Goal: Information Seeking & Learning: Learn about a topic

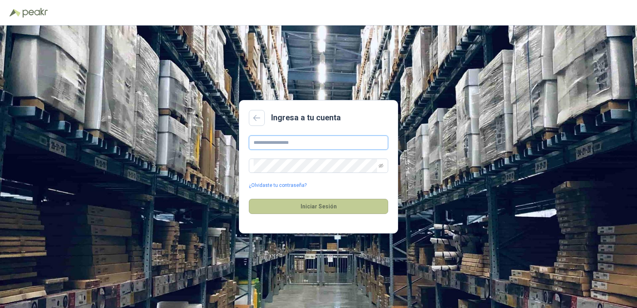
type input "**********"
click at [318, 205] on button "Iniciar Sesión" at bounding box center [318, 206] width 139 height 15
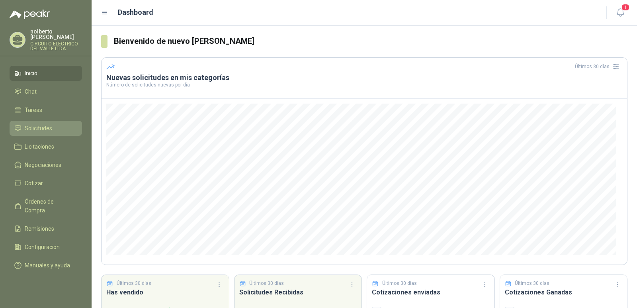
click at [37, 124] on span "Solicitudes" at bounding box center [38, 128] width 27 height 9
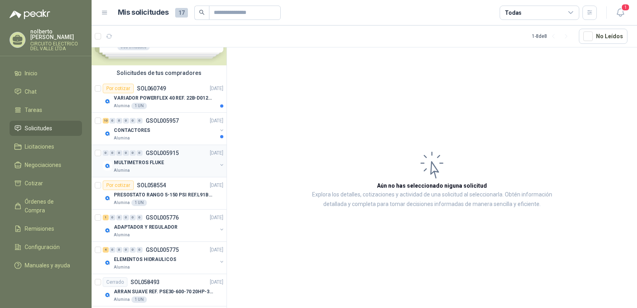
scroll to position [79, 0]
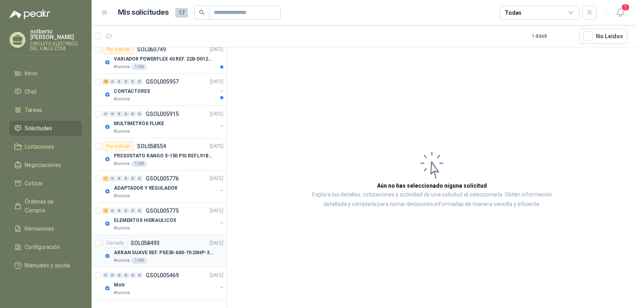
click at [135, 250] on p "ARRAN SUAVE REF. PSE30-600-70 20HP-30A" at bounding box center [163, 253] width 99 height 8
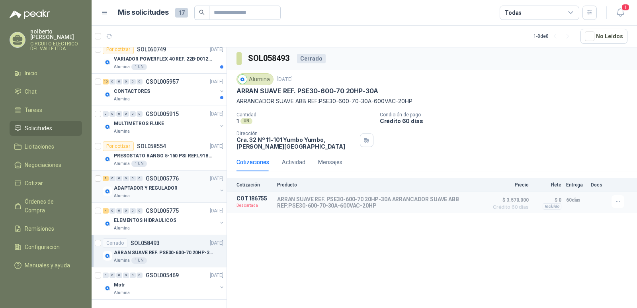
click at [142, 186] on p "ADAPTADOR Y REGULADOR" at bounding box center [145, 188] width 63 height 8
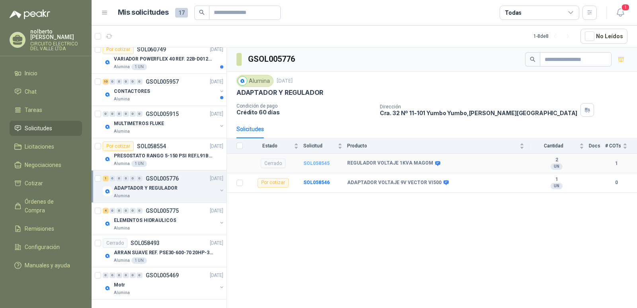
click at [318, 162] on b "SOL058545" at bounding box center [316, 163] width 26 height 6
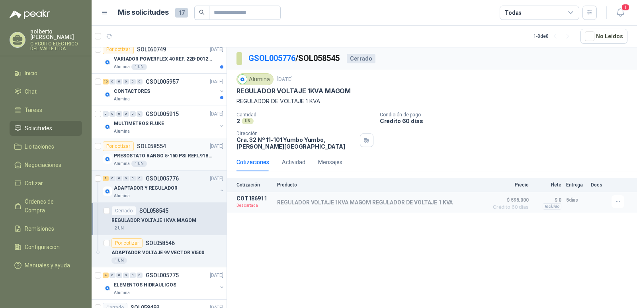
click at [144, 153] on p "PRESOSTATO RANGO 5-150 PSI REF.L91B-1050" at bounding box center [163, 156] width 99 height 8
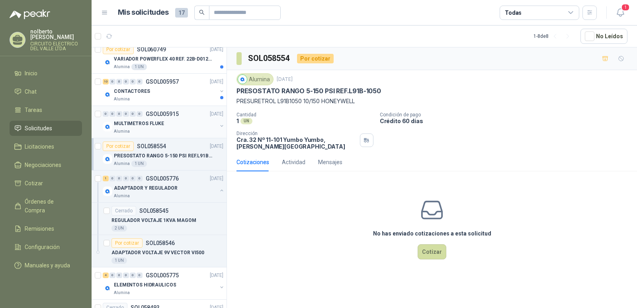
click at [151, 122] on p "MULTIMETROS FLUKE" at bounding box center [139, 124] width 50 height 8
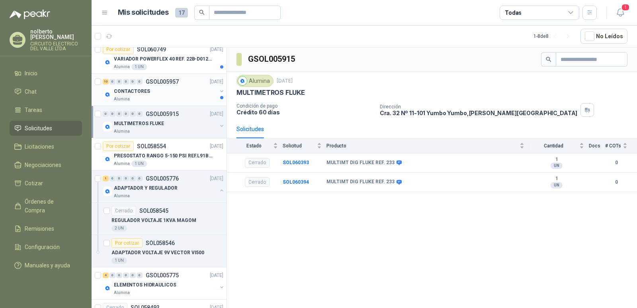
click at [141, 89] on p "CONTACTORES" at bounding box center [132, 92] width 36 height 8
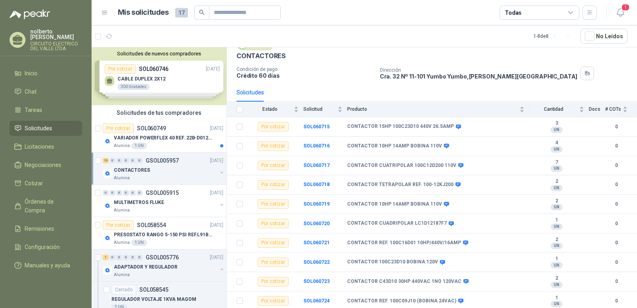
click at [39, 41] on p "CIRCUITO ELECTRICO DEL VALLE LTDA" at bounding box center [56, 46] width 52 height 10
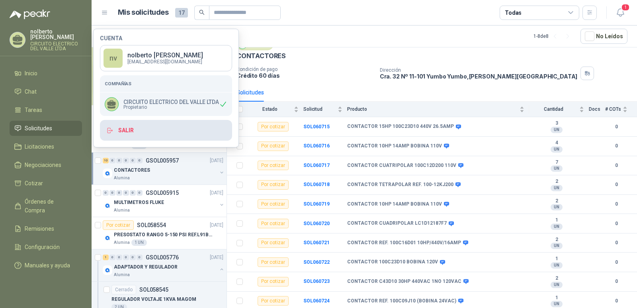
click at [125, 130] on button "Salir" at bounding box center [166, 130] width 132 height 21
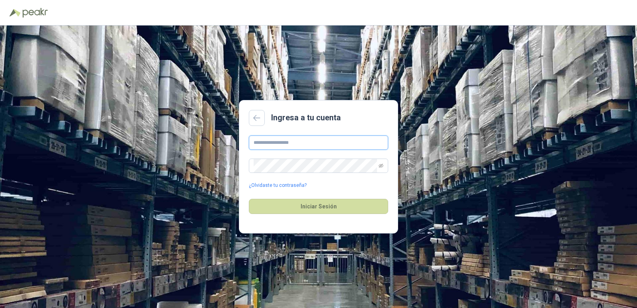
type input "**********"
